Goal: Task Accomplishment & Management: Use online tool/utility

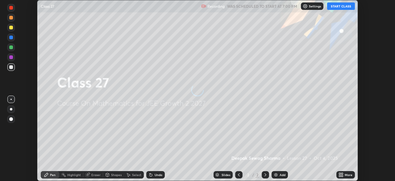
scroll to position [181, 395]
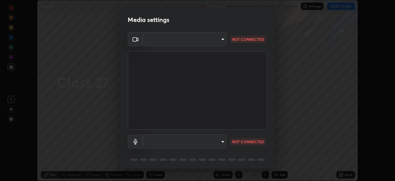
type input "e15fe1ebf70cde3bfcbeee335f8652014c7a9185cc29a01d69aea44f35fb34b8"
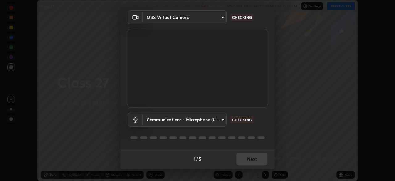
click at [222, 121] on body "Erase all Class 27 Recording WAS SCHEDULED TO START AT 7:00 PM Settings START C…" at bounding box center [197, 90] width 395 height 181
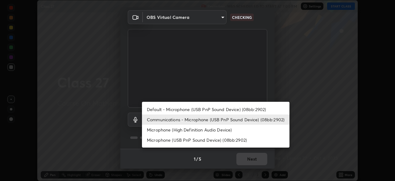
click at [223, 110] on li "Default - Microphone (USB PnP Sound Device) (08bb:2902)" at bounding box center [216, 109] width 148 height 10
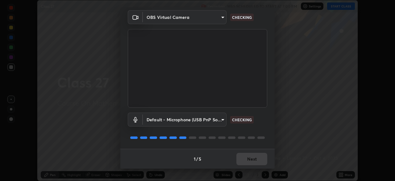
click at [217, 121] on body "Erase all Class 27 Recording WAS SCHEDULED TO START AT 7:00 PM Settings START C…" at bounding box center [197, 90] width 395 height 181
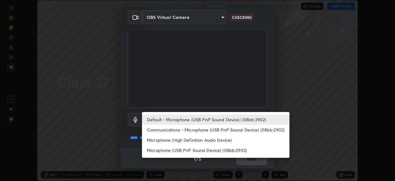
click at [213, 128] on li "Communications - Microphone (USB PnP Sound Device) (08bb:2902)" at bounding box center [216, 129] width 148 height 10
type input "communications"
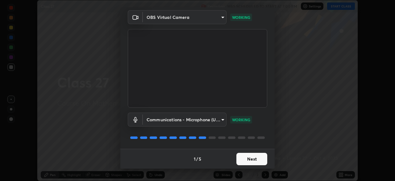
click at [256, 155] on button "Next" at bounding box center [252, 159] width 31 height 12
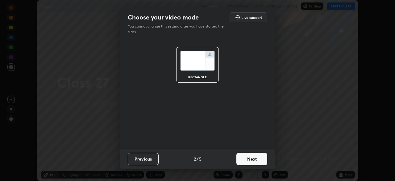
scroll to position [0, 0]
click at [253, 159] on button "Next" at bounding box center [252, 159] width 31 height 12
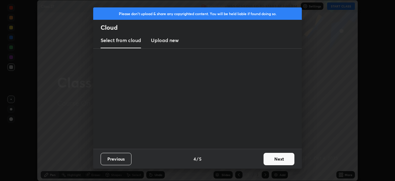
click at [254, 161] on div "Previous 4 / 5 Next" at bounding box center [197, 159] width 209 height 20
click at [275, 158] on button "Next" at bounding box center [279, 159] width 31 height 12
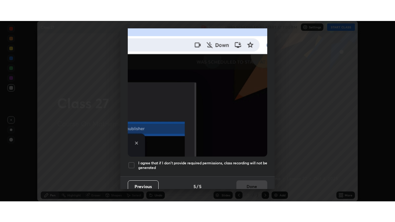
scroll to position [148, 0]
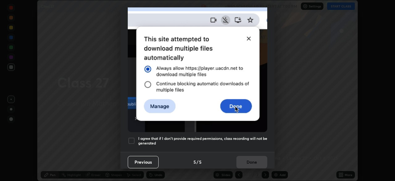
click at [229, 137] on h5 "I agree that if I don't provide required permissions, class recording will not …" at bounding box center [202, 141] width 129 height 10
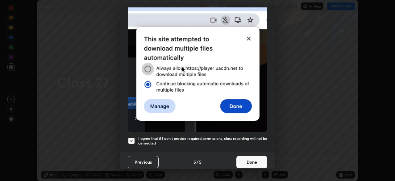
click at [247, 157] on button "Done" at bounding box center [252, 162] width 31 height 12
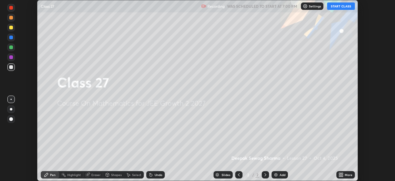
click at [340, 174] on icon at bounding box center [341, 174] width 5 height 5
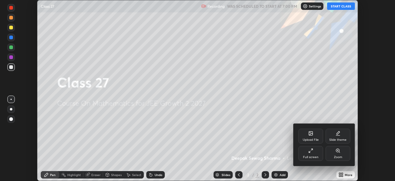
click at [314, 156] on div "Full screen" at bounding box center [310, 156] width 15 height 3
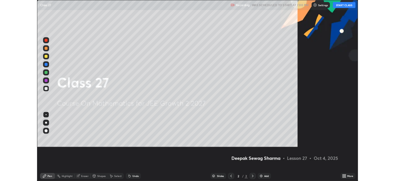
scroll to position [222, 395]
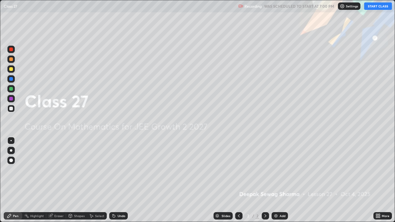
click at [372, 6] on button "START CLASS" at bounding box center [378, 5] width 28 height 7
click at [11, 151] on div at bounding box center [11, 150] width 2 height 2
click at [11, 69] on div at bounding box center [11, 69] width 4 height 4
click at [267, 180] on icon at bounding box center [265, 216] width 5 height 5
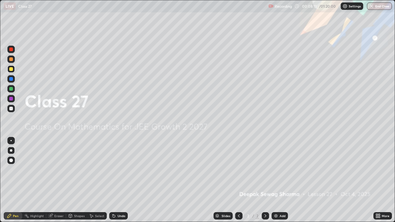
click at [265, 180] on icon at bounding box center [265, 216] width 5 height 5
click at [274, 180] on img at bounding box center [276, 216] width 5 height 5
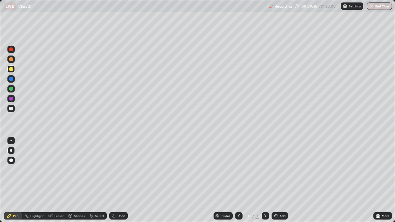
click at [11, 69] on div at bounding box center [11, 69] width 4 height 4
click at [11, 70] on div at bounding box center [11, 69] width 4 height 4
click at [73, 180] on div "Shapes" at bounding box center [76, 215] width 21 height 7
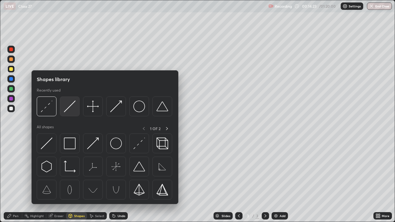
click at [70, 110] on img at bounding box center [70, 107] width 12 height 12
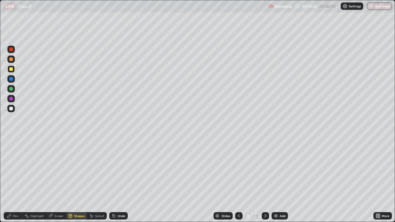
click at [12, 110] on div at bounding box center [11, 109] width 4 height 4
click at [13, 180] on div "Pen" at bounding box center [16, 216] width 6 height 3
click at [12, 88] on div at bounding box center [11, 89] width 4 height 4
click at [74, 180] on div "Shapes" at bounding box center [79, 216] width 10 height 3
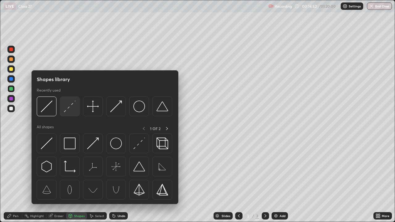
click at [70, 111] on img at bounding box center [70, 107] width 12 height 12
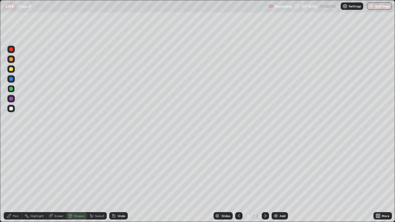
click at [11, 79] on div at bounding box center [11, 79] width 4 height 4
click at [11, 99] on div at bounding box center [11, 99] width 4 height 4
click at [15, 180] on div "Pen" at bounding box center [16, 216] width 6 height 3
click at [11, 89] on div at bounding box center [11, 89] width 4 height 4
click at [11, 98] on div at bounding box center [11, 99] width 4 height 4
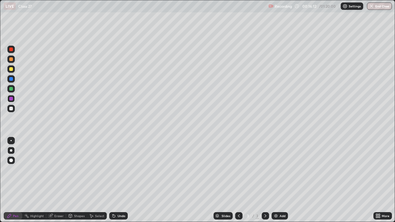
click at [11, 89] on div at bounding box center [11, 89] width 4 height 4
click at [116, 180] on div "Undo" at bounding box center [118, 215] width 19 height 7
click at [11, 60] on div at bounding box center [11, 59] width 4 height 4
click at [12, 50] on div at bounding box center [11, 50] width 4 height 4
click at [118, 180] on div "Undo" at bounding box center [122, 216] width 8 height 3
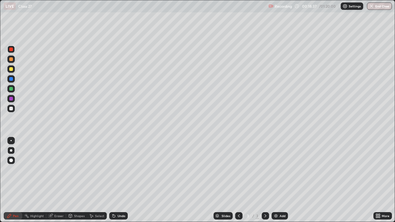
click at [10, 99] on div at bounding box center [11, 99] width 4 height 4
click at [116, 180] on div "Undo" at bounding box center [118, 215] width 19 height 7
click at [11, 59] on div at bounding box center [11, 59] width 4 height 4
click at [10, 109] on div at bounding box center [11, 109] width 4 height 4
click at [12, 108] on div at bounding box center [11, 109] width 4 height 4
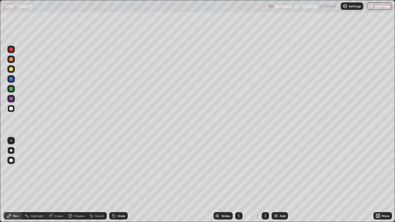
click at [10, 69] on div at bounding box center [11, 69] width 4 height 4
click at [57, 180] on div "Eraser" at bounding box center [58, 216] width 9 height 3
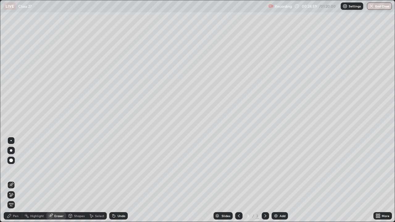
click at [14, 180] on div "Pen" at bounding box center [13, 215] width 19 height 7
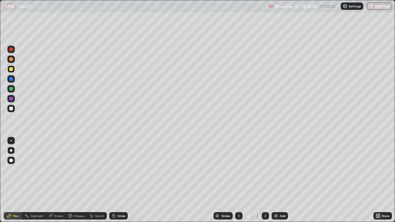
click at [11, 108] on div at bounding box center [11, 109] width 4 height 4
click at [265, 180] on icon at bounding box center [265, 216] width 5 height 5
click at [276, 180] on img at bounding box center [276, 216] width 5 height 5
click at [11, 69] on div at bounding box center [11, 69] width 4 height 4
click at [72, 180] on icon at bounding box center [70, 215] width 3 height 1
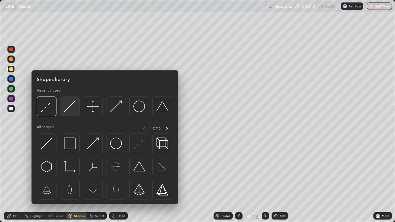
click at [68, 111] on img at bounding box center [70, 107] width 12 height 12
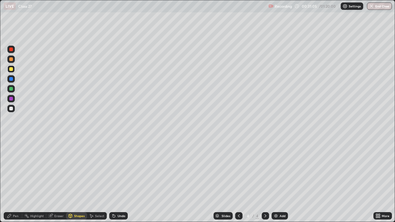
click at [10, 109] on div at bounding box center [11, 109] width 4 height 4
click at [96, 180] on div "Select" at bounding box center [99, 216] width 9 height 3
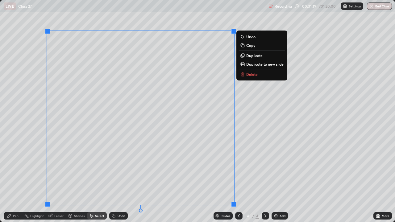
click at [34, 121] on div "0 ° Undo Copy Duplicate Duplicate to new slide Delete" at bounding box center [197, 111] width 395 height 222
click at [121, 79] on div "0 ° Undo Copy Duplicate Duplicate to new slide Delete" at bounding box center [197, 111] width 395 height 222
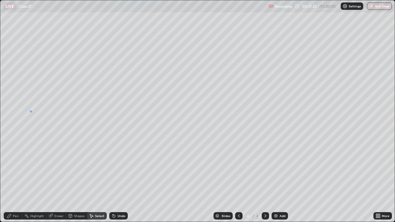
click at [31, 112] on div "0 ° Undo Copy Duplicate Duplicate to new slide Delete" at bounding box center [197, 111] width 395 height 222
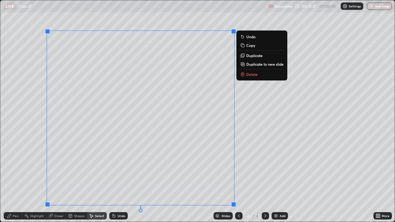
click at [33, 169] on div "0 ° Undo Copy Duplicate Duplicate to new slide Delete" at bounding box center [197, 111] width 395 height 222
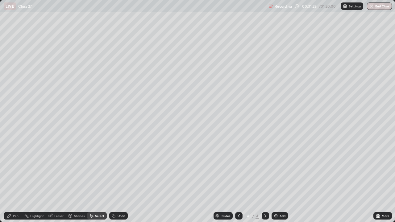
click at [119, 180] on div "Undo" at bounding box center [118, 215] width 19 height 7
click at [120, 180] on div "Undo" at bounding box center [118, 215] width 19 height 7
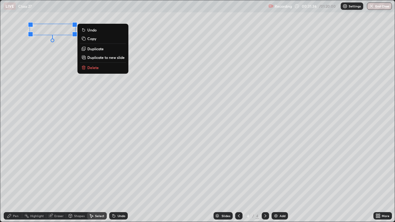
click at [15, 180] on div "Pen" at bounding box center [16, 216] width 6 height 3
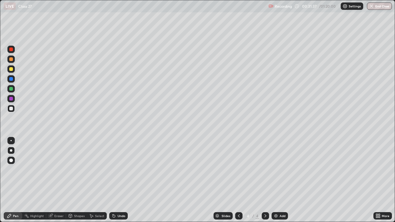
click at [76, 180] on div "Shapes" at bounding box center [79, 216] width 10 height 3
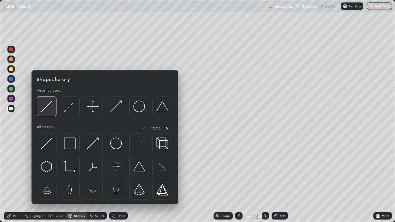
click at [48, 107] on img at bounding box center [47, 107] width 12 height 12
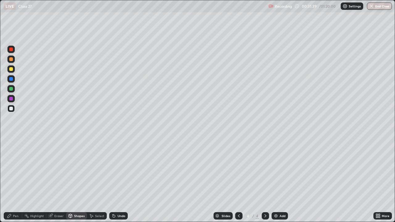
click at [12, 108] on div at bounding box center [11, 109] width 4 height 4
click at [72, 180] on icon at bounding box center [70, 216] width 5 height 5
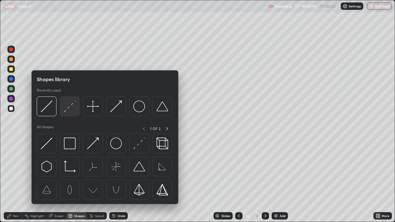
click at [68, 107] on img at bounding box center [70, 107] width 12 height 12
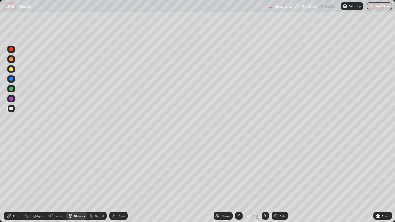
click at [12, 59] on div at bounding box center [11, 59] width 4 height 4
click at [16, 180] on div "Pen" at bounding box center [16, 216] width 6 height 3
click at [10, 87] on div at bounding box center [11, 89] width 4 height 4
click at [10, 69] on div at bounding box center [11, 69] width 4 height 4
click at [76, 180] on div "Shapes" at bounding box center [79, 216] width 10 height 3
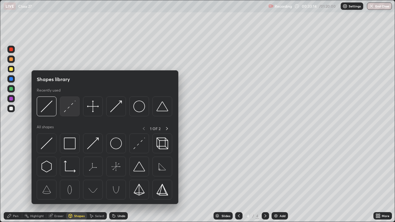
click at [68, 111] on img at bounding box center [70, 107] width 12 height 12
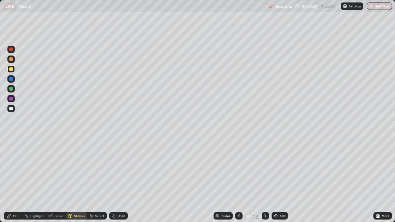
click at [118, 180] on div "Undo" at bounding box center [122, 216] width 8 height 3
click at [10, 90] on div at bounding box center [11, 89] width 4 height 4
click at [11, 99] on div at bounding box center [11, 99] width 4 height 4
click at [11, 180] on icon at bounding box center [9, 216] width 5 height 5
click at [239, 180] on icon at bounding box center [239, 216] width 2 height 3
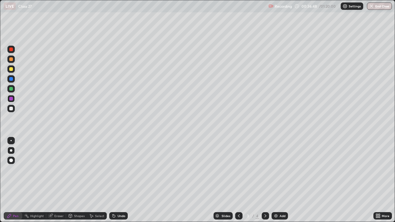
click at [265, 180] on icon at bounding box center [265, 216] width 5 height 5
click at [10, 60] on div at bounding box center [11, 59] width 4 height 4
click at [77, 180] on div "Shapes" at bounding box center [79, 216] width 10 height 3
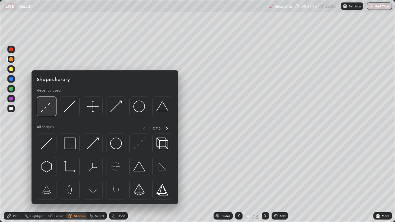
click at [50, 107] on img at bounding box center [47, 107] width 12 height 12
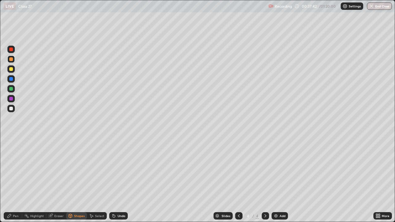
click at [12, 79] on div at bounding box center [11, 79] width 4 height 4
click at [11, 180] on icon at bounding box center [9, 216] width 5 height 5
click at [11, 89] on div at bounding box center [11, 89] width 4 height 4
click at [11, 99] on div at bounding box center [11, 99] width 4 height 4
click at [10, 50] on div at bounding box center [11, 50] width 4 height 4
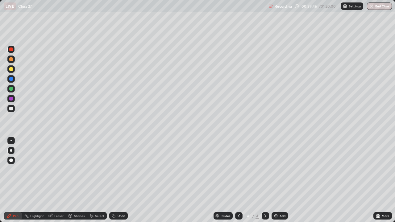
click at [238, 180] on icon at bounding box center [239, 216] width 5 height 5
click at [267, 180] on icon at bounding box center [265, 216] width 5 height 5
click at [237, 180] on div at bounding box center [238, 215] width 7 height 7
click at [265, 180] on icon at bounding box center [265, 216] width 5 height 5
click at [238, 180] on icon at bounding box center [239, 216] width 5 height 5
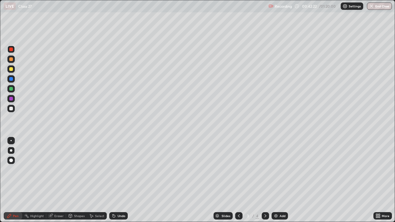
click at [265, 180] on icon at bounding box center [265, 216] width 5 height 5
click at [10, 50] on div at bounding box center [11, 50] width 4 height 4
click at [119, 180] on div "Undo" at bounding box center [122, 216] width 8 height 3
click at [113, 180] on icon at bounding box center [113, 215] width 1 height 1
click at [115, 180] on icon at bounding box center [113, 216] width 5 height 5
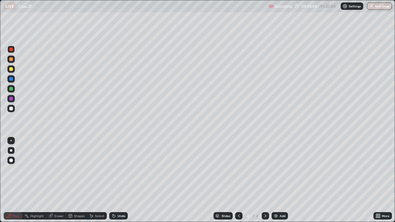
click at [118, 180] on div "Undo" at bounding box center [122, 216] width 8 height 3
click at [116, 180] on div "Undo" at bounding box center [118, 215] width 19 height 7
click at [118, 180] on div "Undo" at bounding box center [122, 216] width 8 height 3
click at [11, 110] on div at bounding box center [11, 109] width 4 height 4
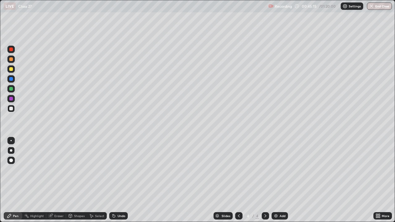
click at [277, 180] on img at bounding box center [276, 216] width 5 height 5
click at [238, 180] on icon at bounding box center [239, 216] width 5 height 5
click at [266, 180] on icon at bounding box center [265, 216] width 5 height 5
click at [238, 180] on icon at bounding box center [239, 216] width 2 height 3
click at [265, 180] on icon at bounding box center [265, 216] width 5 height 5
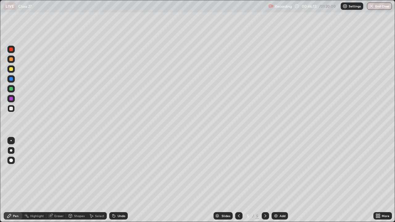
click at [12, 90] on div at bounding box center [11, 89] width 4 height 4
click at [120, 180] on div "Undo" at bounding box center [122, 216] width 8 height 3
click at [237, 180] on icon at bounding box center [239, 216] width 5 height 5
click at [238, 180] on icon at bounding box center [239, 216] width 5 height 5
click at [265, 180] on icon at bounding box center [265, 216] width 5 height 5
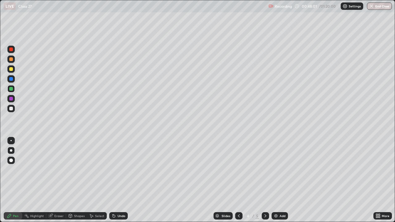
click at [265, 180] on icon at bounding box center [265, 216] width 5 height 5
click at [10, 108] on div at bounding box center [11, 109] width 4 height 4
click at [10, 90] on div at bounding box center [11, 89] width 4 height 4
click at [239, 180] on icon at bounding box center [239, 216] width 5 height 5
click at [12, 50] on div at bounding box center [11, 50] width 4 height 4
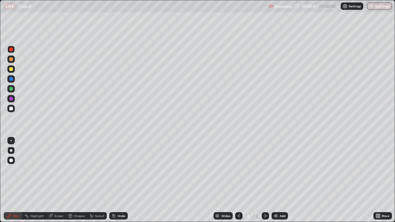
click at [11, 60] on div at bounding box center [11, 59] width 4 height 4
click at [264, 180] on icon at bounding box center [265, 216] width 5 height 5
click at [238, 180] on icon at bounding box center [239, 216] width 5 height 5
click at [265, 180] on icon at bounding box center [265, 216] width 5 height 5
click at [237, 180] on icon at bounding box center [239, 216] width 5 height 5
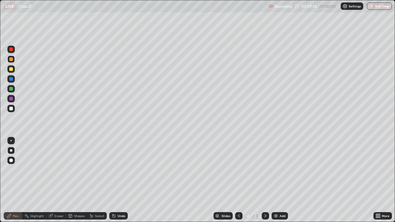
click at [265, 180] on icon at bounding box center [266, 216] width 2 height 3
click at [266, 180] on icon at bounding box center [266, 216] width 2 height 3
click at [275, 180] on img at bounding box center [276, 216] width 5 height 5
click at [11, 109] on div at bounding box center [11, 109] width 4 height 4
click at [11, 69] on div at bounding box center [11, 69] width 4 height 4
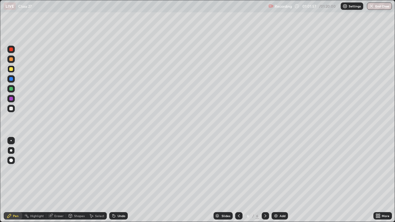
click at [73, 180] on div "Shapes" at bounding box center [76, 215] width 21 height 7
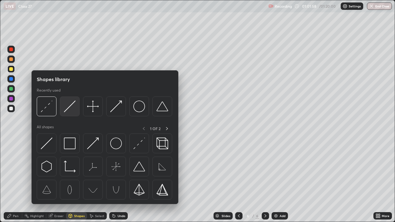
click at [69, 111] on img at bounding box center [70, 107] width 12 height 12
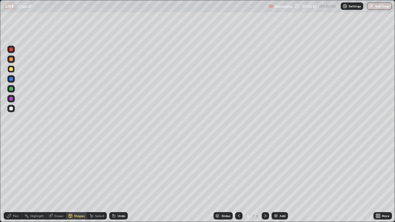
click at [118, 180] on div "Undo" at bounding box center [122, 216] width 8 height 3
click at [11, 180] on icon at bounding box center [9, 216] width 5 height 5
click at [11, 70] on div at bounding box center [11, 69] width 4 height 4
click at [74, 180] on div "Shapes" at bounding box center [79, 216] width 10 height 3
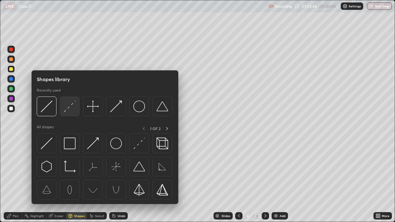
click at [69, 109] on img at bounding box center [70, 107] width 12 height 12
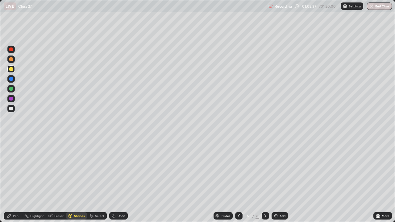
click at [11, 79] on div at bounding box center [11, 79] width 4 height 4
click at [12, 180] on div "Pen" at bounding box center [13, 215] width 19 height 7
click at [11, 90] on div at bounding box center [11, 89] width 4 height 4
click at [12, 99] on div at bounding box center [11, 99] width 4 height 4
click at [8, 109] on div at bounding box center [10, 108] width 7 height 7
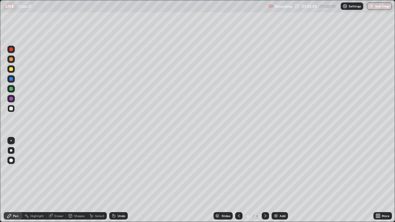
click at [379, 180] on icon at bounding box center [380, 215] width 2 height 2
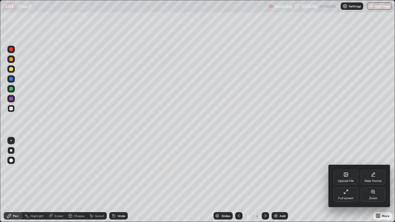
click at [345, 180] on div "Full screen" at bounding box center [345, 198] width 15 height 3
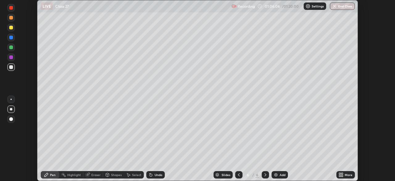
scroll to position [30701, 30486]
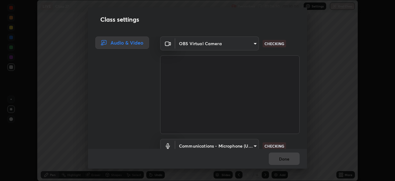
click at [246, 143] on body "Erase all LIVE Class 27 Recording 01:06:30 / 01:20:00 Settings End Class Settin…" at bounding box center [197, 90] width 395 height 181
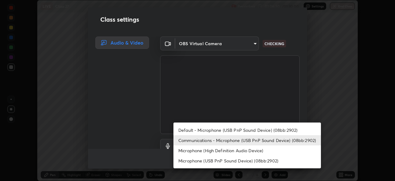
scroll to position [6, 0]
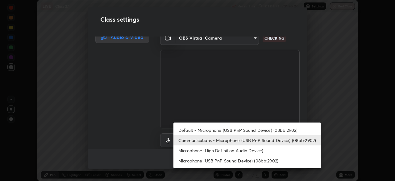
click at [207, 129] on li "Default - Microphone (USB PnP Sound Device) (08bb:2902)" at bounding box center [248, 130] width 148 height 10
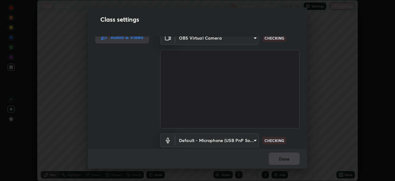
click at [220, 140] on body "Erase all LIVE Class 27 Recording 01:06:33 / 01:20:00 Settings End Class Settin…" at bounding box center [197, 90] width 395 height 181
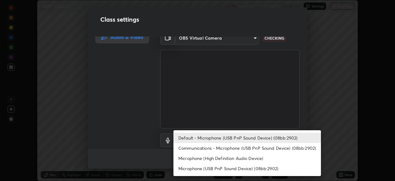
click at [202, 148] on li "Communications - Microphone (USB PnP Sound Device) (08bb:2902)" at bounding box center [248, 148] width 148 height 10
type input "communications"
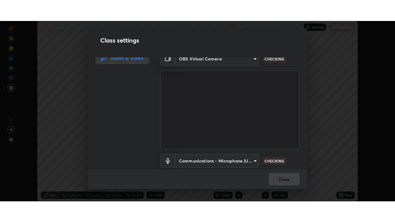
scroll to position [28, 0]
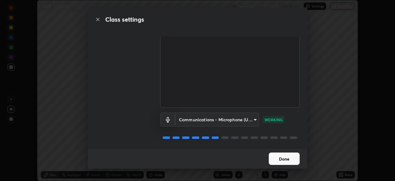
click at [281, 158] on button "Done" at bounding box center [284, 158] width 31 height 12
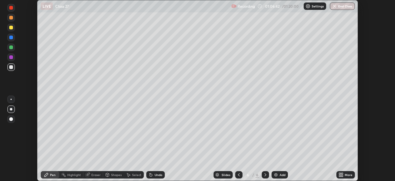
click at [340, 173] on icon at bounding box center [340, 174] width 2 height 2
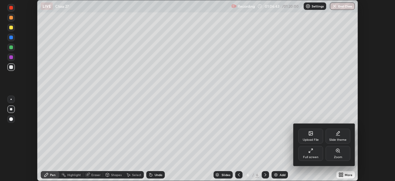
click at [307, 154] on div "Full screen" at bounding box center [311, 153] width 25 height 15
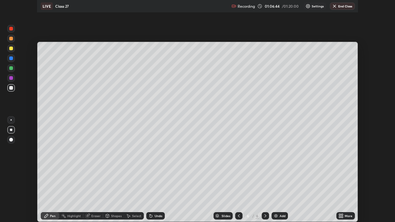
scroll to position [222, 395]
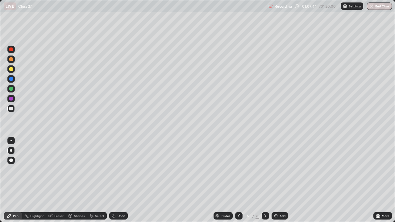
click at [116, 180] on div "Undo" at bounding box center [118, 215] width 19 height 7
click at [10, 88] on div at bounding box center [11, 89] width 4 height 4
click at [238, 180] on icon at bounding box center [239, 216] width 5 height 5
click at [237, 180] on icon at bounding box center [239, 216] width 5 height 5
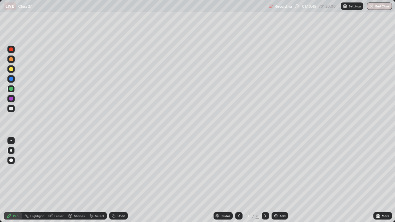
click at [119, 180] on div "Undo" at bounding box center [122, 216] width 8 height 3
click at [117, 180] on div "Undo" at bounding box center [118, 215] width 19 height 7
click at [265, 180] on icon at bounding box center [265, 216] width 5 height 5
click at [265, 180] on div at bounding box center [265, 215] width 7 height 7
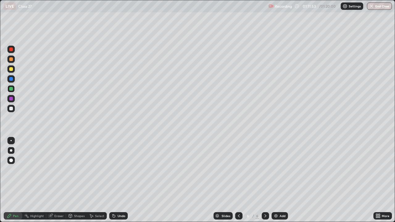
click at [11, 98] on div at bounding box center [11, 99] width 4 height 4
click at [11, 80] on div at bounding box center [11, 79] width 4 height 4
click at [76, 180] on div "Shapes" at bounding box center [76, 215] width 21 height 7
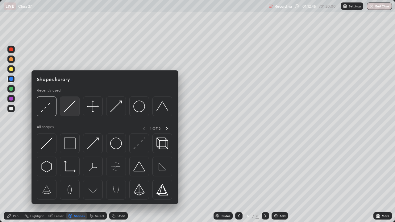
click at [69, 111] on img at bounding box center [70, 107] width 12 height 12
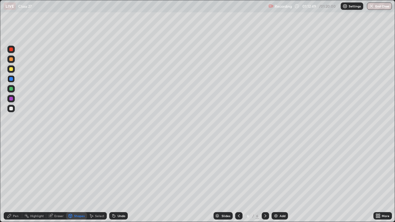
click at [114, 180] on icon at bounding box center [114, 216] width 2 height 2
click at [11, 60] on div at bounding box center [11, 59] width 4 height 4
click at [10, 180] on icon at bounding box center [9, 216] width 5 height 5
click at [10, 107] on div at bounding box center [11, 109] width 4 height 4
click at [118, 180] on div "Undo" at bounding box center [118, 215] width 19 height 7
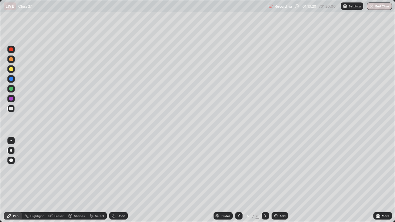
click at [12, 89] on div at bounding box center [11, 89] width 4 height 4
click at [239, 180] on icon at bounding box center [239, 216] width 5 height 5
click at [262, 180] on div at bounding box center [265, 215] width 7 height 7
click at [264, 180] on icon at bounding box center [265, 216] width 5 height 5
click at [276, 180] on img at bounding box center [276, 216] width 5 height 5
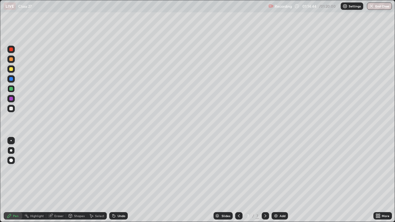
click at [12, 89] on div at bounding box center [11, 89] width 4 height 4
click at [71, 180] on icon at bounding box center [70, 216] width 3 height 4
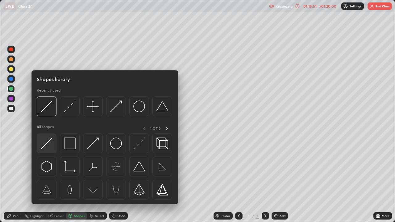
click at [50, 144] on img at bounding box center [47, 144] width 12 height 12
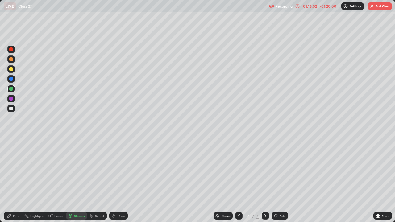
click at [74, 180] on div "Shapes" at bounding box center [79, 216] width 10 height 3
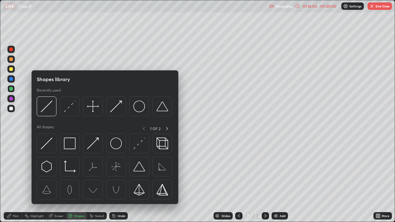
click at [14, 180] on div "Pen" at bounding box center [16, 216] width 6 height 3
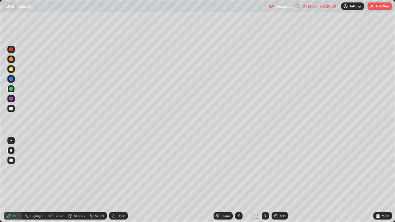
click at [74, 180] on div "Shapes" at bounding box center [76, 215] width 21 height 7
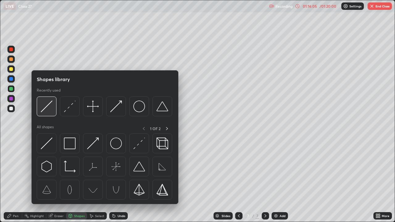
click at [50, 109] on img at bounding box center [47, 107] width 12 height 12
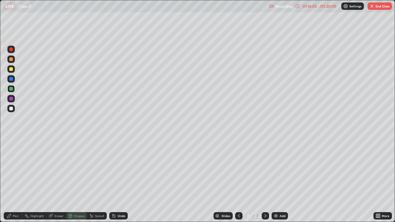
click at [11, 109] on div at bounding box center [11, 109] width 4 height 4
click at [10, 180] on icon at bounding box center [9, 216] width 4 height 4
click at [10, 60] on div at bounding box center [11, 59] width 4 height 4
click at [11, 109] on div at bounding box center [11, 109] width 4 height 4
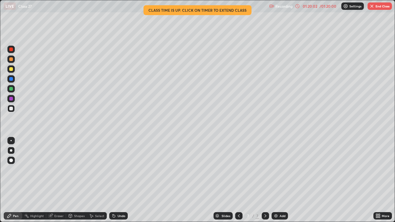
click at [373, 8] on img "button" at bounding box center [372, 6] width 5 height 5
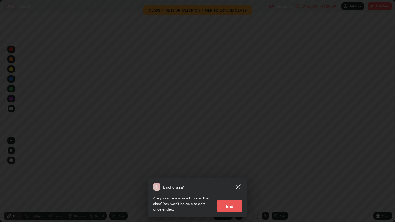
click at [226, 180] on button "End" at bounding box center [229, 206] width 25 height 12
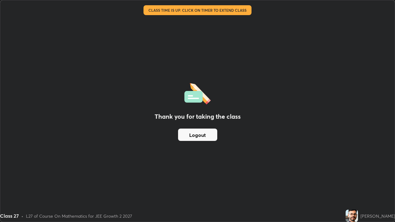
click at [190, 136] on button "Logout" at bounding box center [197, 135] width 39 height 12
